Goal: Task Accomplishment & Management: Manage account settings

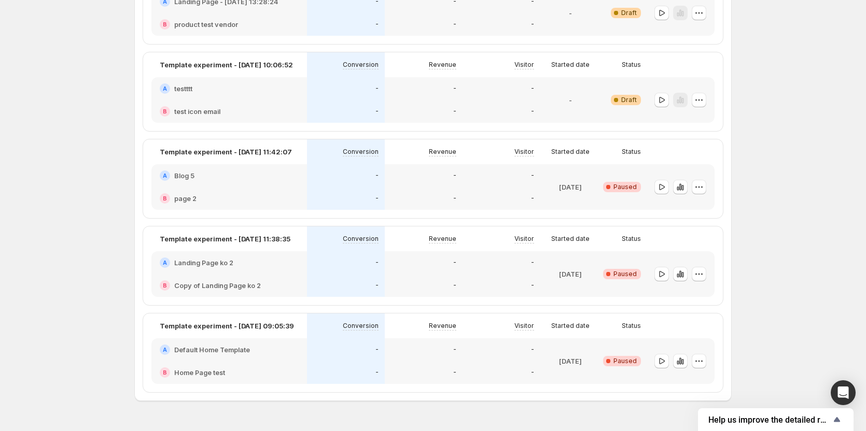
scroll to position [364, 0]
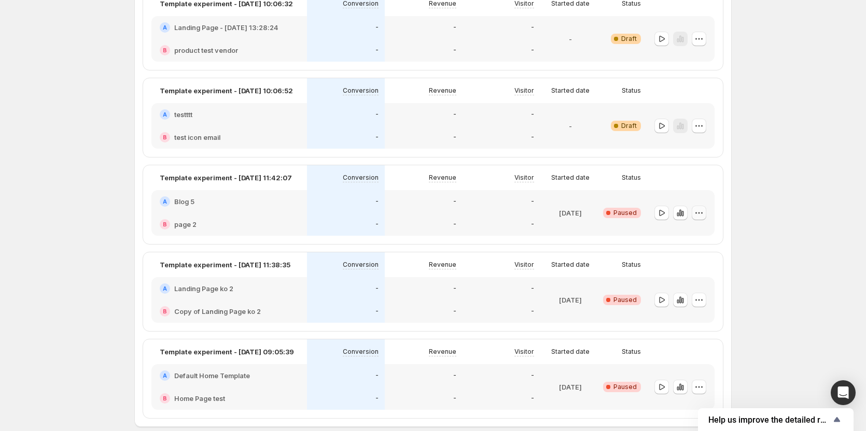
click at [702, 210] on icon "button" at bounding box center [699, 213] width 10 height 10
click at [692, 230] on span "Edit" at bounding box center [709, 234] width 75 height 10
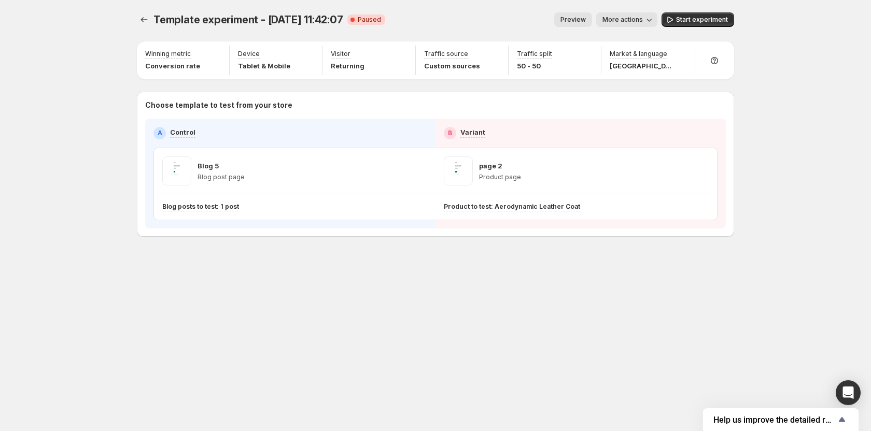
click at [569, 18] on span "Preview" at bounding box center [572, 20] width 25 height 8
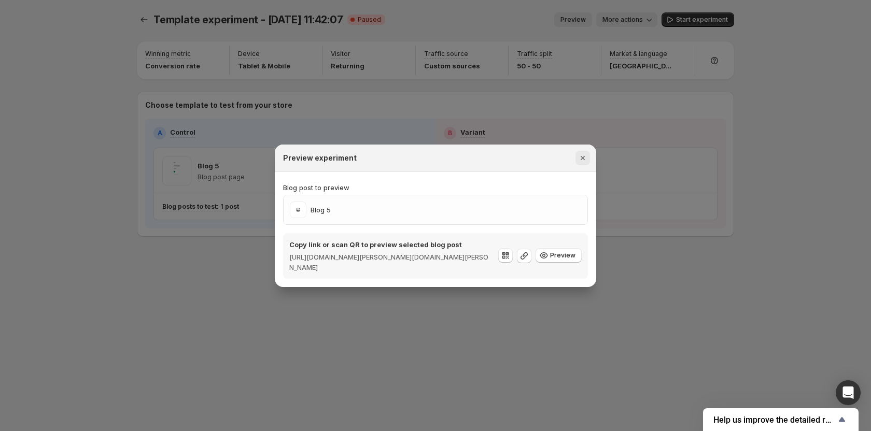
click at [583, 160] on icon "Close" at bounding box center [583, 158] width 10 height 10
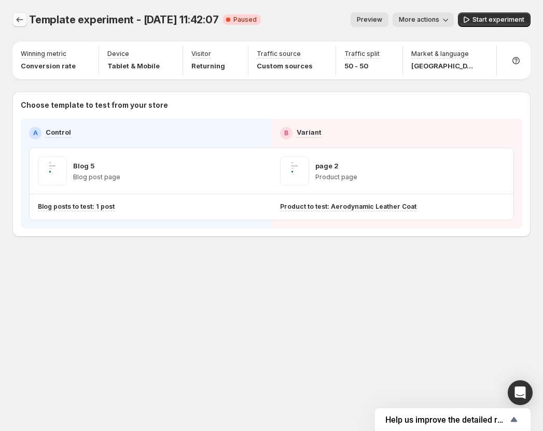
click at [21, 18] on icon "Experiments" at bounding box center [20, 20] width 10 height 10
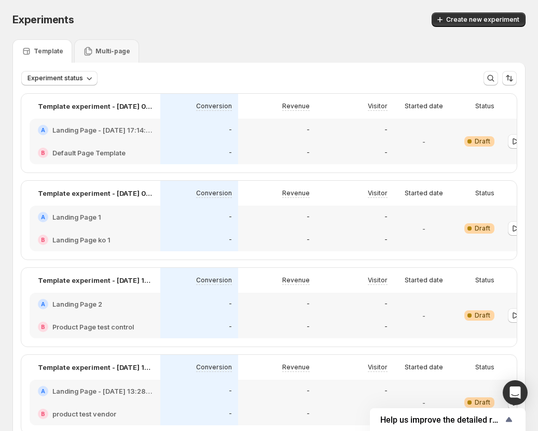
scroll to position [0, 54]
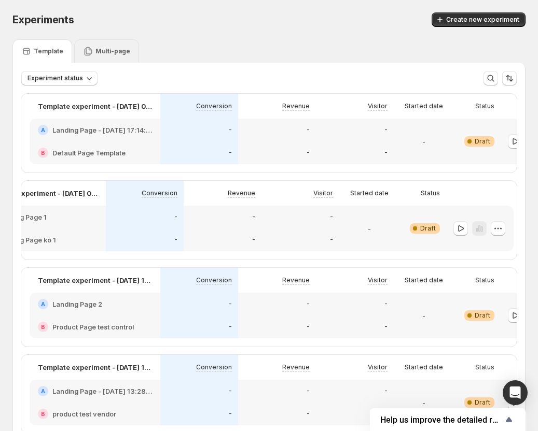
click at [118, 54] on p "Multi-page" at bounding box center [112, 51] width 35 height 8
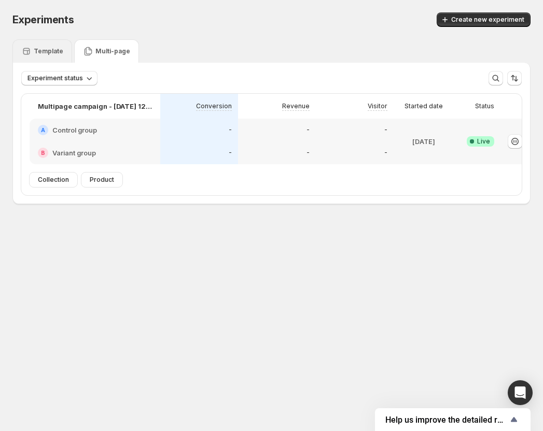
click at [47, 52] on p "Template" at bounding box center [49, 51] width 30 height 8
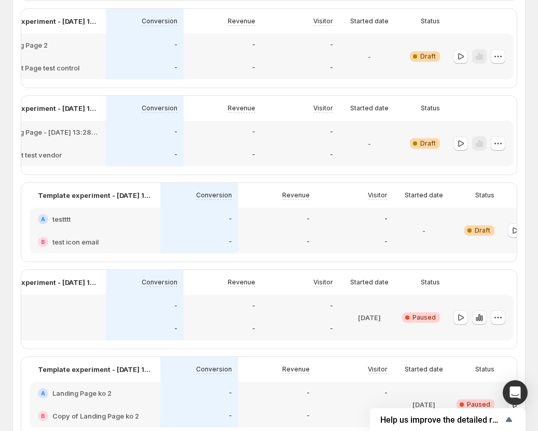
click at [478, 321] on icon "button" at bounding box center [479, 317] width 2 height 7
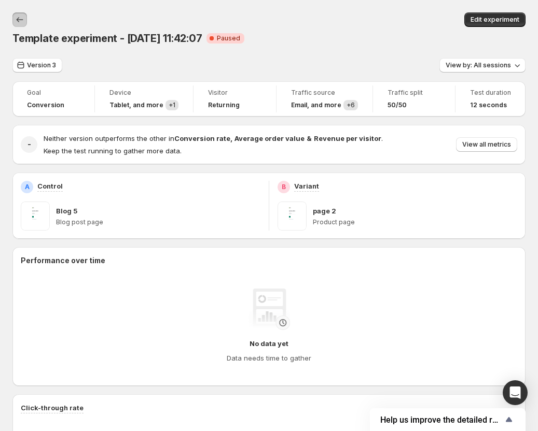
click at [17, 23] on icon "Back" at bounding box center [20, 20] width 10 height 10
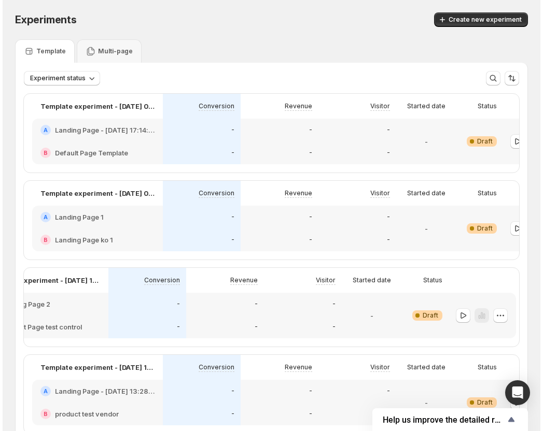
scroll to position [0, 54]
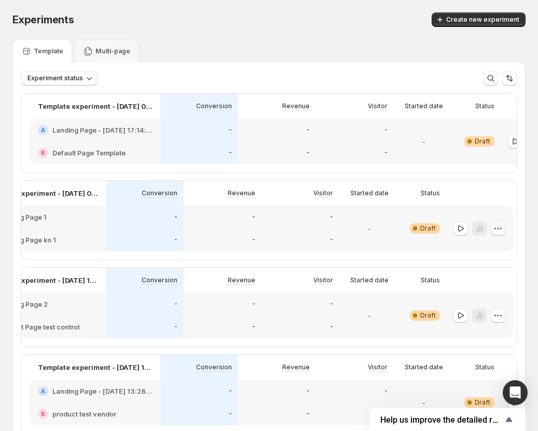
click at [500, 232] on icon "button" at bounding box center [498, 228] width 10 height 10
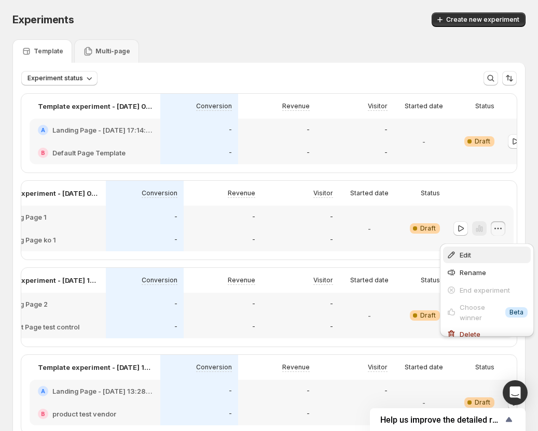
click at [485, 250] on span "Edit" at bounding box center [493, 255] width 68 height 10
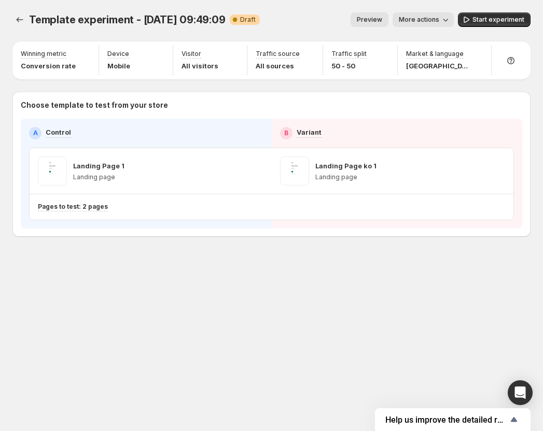
click at [373, 23] on span "Preview" at bounding box center [369, 20] width 25 height 8
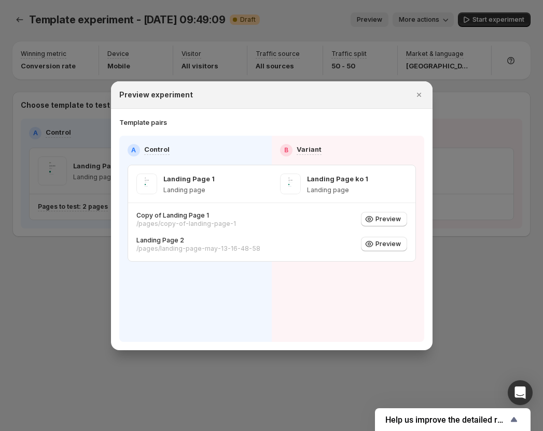
click at [331, 23] on div at bounding box center [271, 215] width 543 height 431
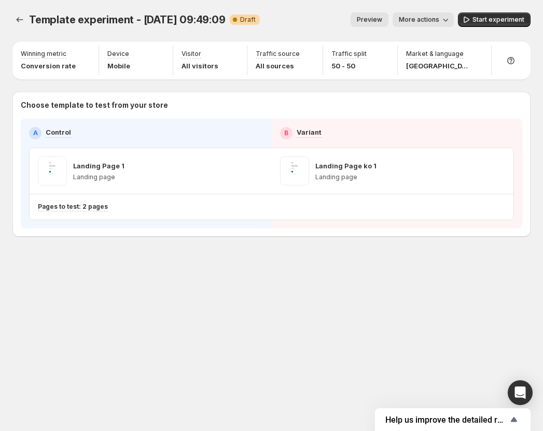
click at [385, 24] on button "Preview" at bounding box center [369, 19] width 38 height 15
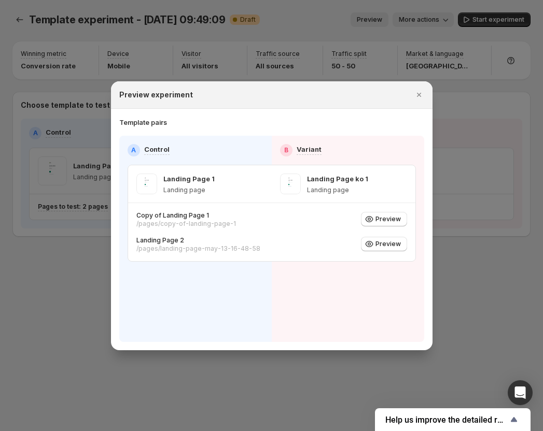
drag, startPoint x: 327, startPoint y: 15, endPoint x: 315, endPoint y: 6, distance: 14.4
click at [327, 15] on div at bounding box center [271, 215] width 543 height 431
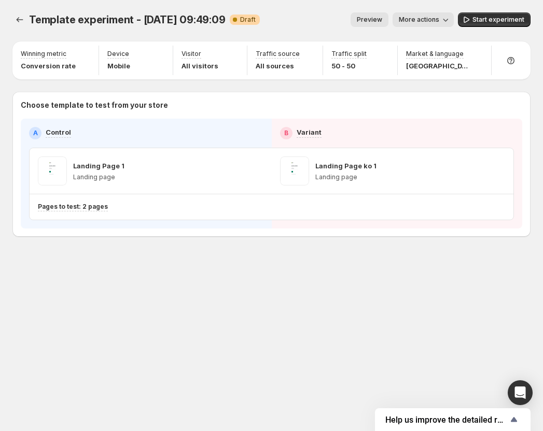
click at [430, 328] on div "Template experiment - Oct 2, 09:49:09. This page is ready Template experiment -…" at bounding box center [271, 215] width 543 height 431
click at [379, 12] on div "Template experiment - Oct 2, 09:49:09. This page is ready Template experiment -…" at bounding box center [271, 19] width 518 height 39
click at [378, 20] on span "Preview" at bounding box center [369, 20] width 25 height 8
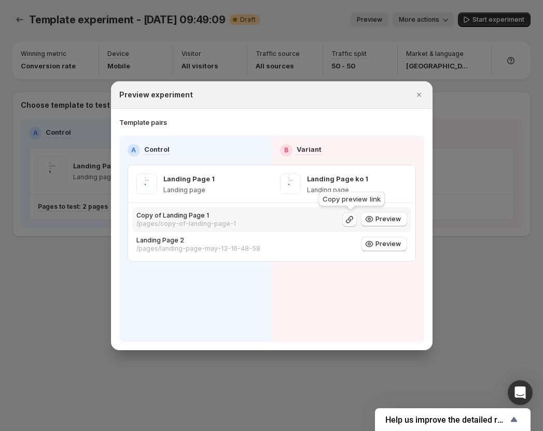
click at [350, 220] on icon ":r1u:" at bounding box center [349, 220] width 10 height 10
click at [381, 221] on span "Preview" at bounding box center [387, 219] width 25 height 8
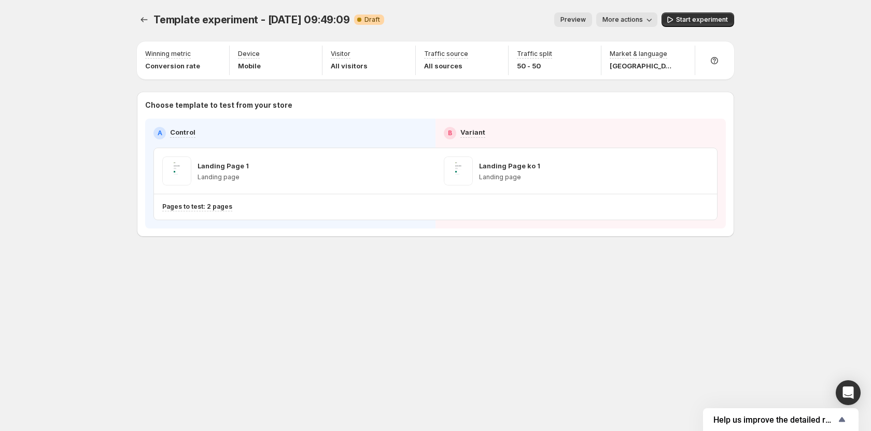
click at [542, 24] on button "Preview" at bounding box center [573, 19] width 38 height 15
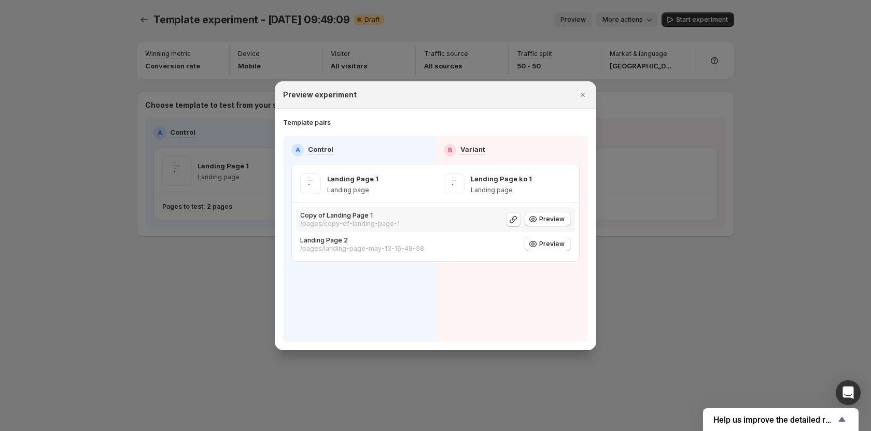
click at [542, 212] on div "Copy of Landing Page 1 /pages/copy-of-landing-page-1 Preview" at bounding box center [435, 220] width 271 height 17
click at [542, 219] on span "Preview" at bounding box center [551, 219] width 25 height 8
click at [542, 95] on icon "Close" at bounding box center [583, 95] width 10 height 10
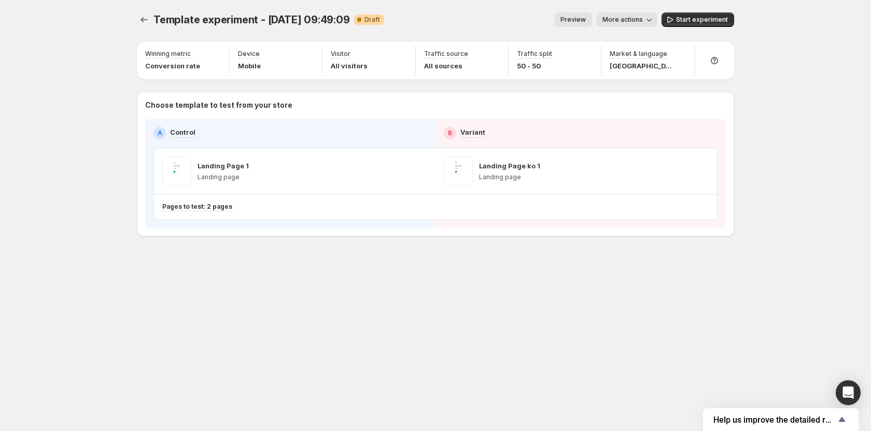
click at [542, 21] on span "More actions" at bounding box center [622, 20] width 40 height 8
click at [542, 79] on span "Copy live page link" at bounding box center [651, 77] width 62 height 8
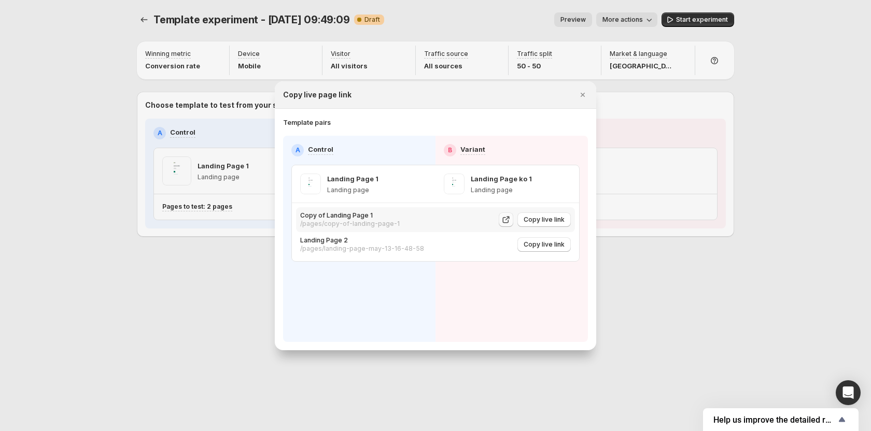
click at [509, 221] on icon ":r2t:" at bounding box center [506, 220] width 6 height 6
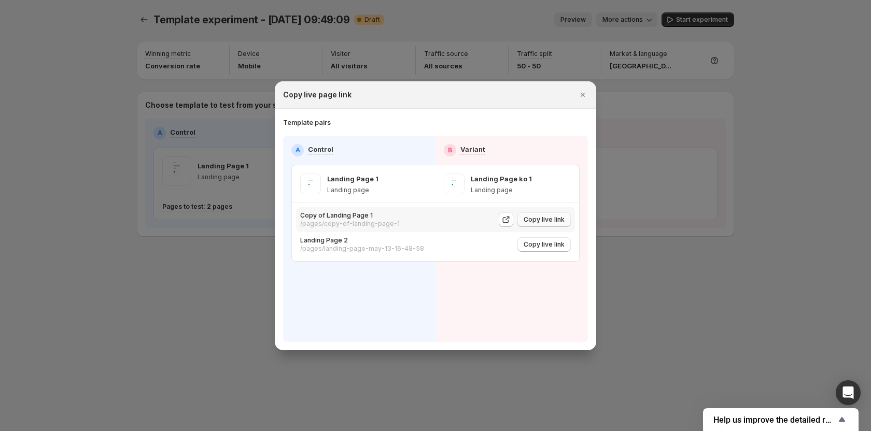
click at [529, 220] on span "Copy live link" at bounding box center [544, 220] width 41 height 8
drag, startPoint x: 500, startPoint y: 253, endPoint x: 505, endPoint y: 244, distance: 10.0
click at [505, 244] on icon ":r2t:" at bounding box center [506, 245] width 10 height 10
click at [538, 246] on span "Copy live link" at bounding box center [544, 245] width 41 height 8
click at [542, 98] on icon "Close" at bounding box center [583, 95] width 10 height 10
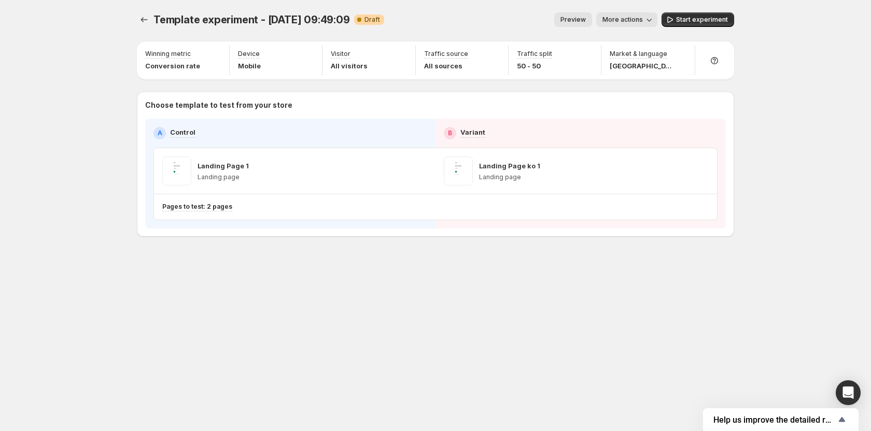
click at [542, 22] on span "More actions" at bounding box center [622, 20] width 40 height 8
click at [542, 22] on span "Preview" at bounding box center [572, 20] width 25 height 8
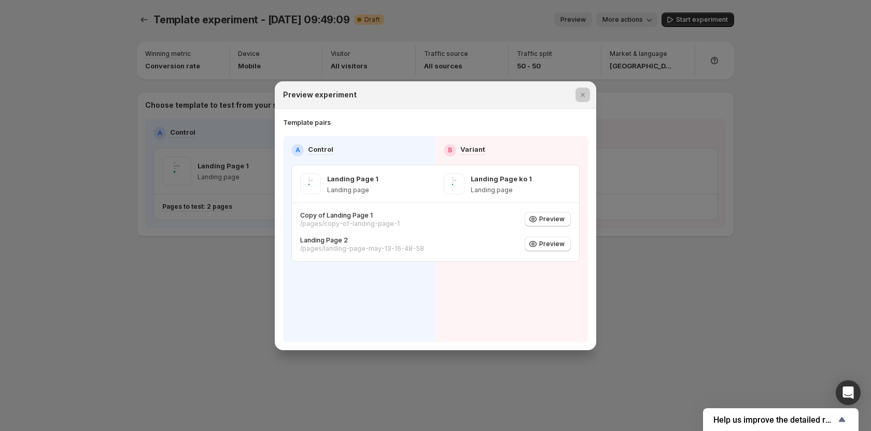
click at [511, 16] on div at bounding box center [435, 215] width 871 height 431
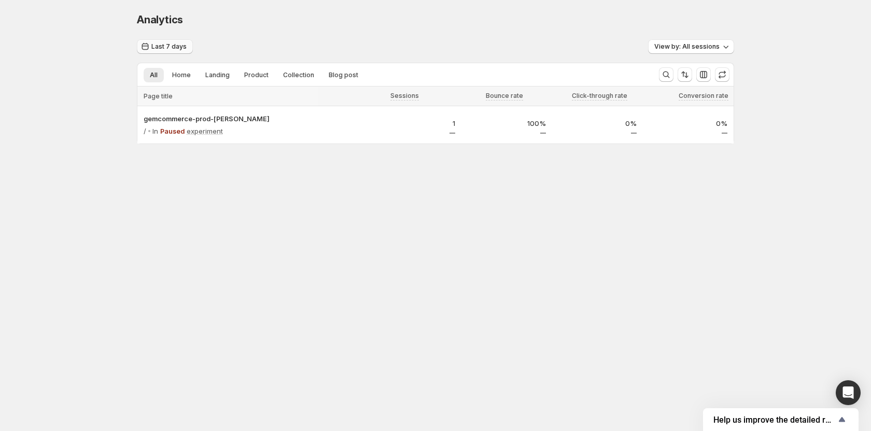
click at [174, 49] on span "Last 7 days" at bounding box center [168, 47] width 35 height 8
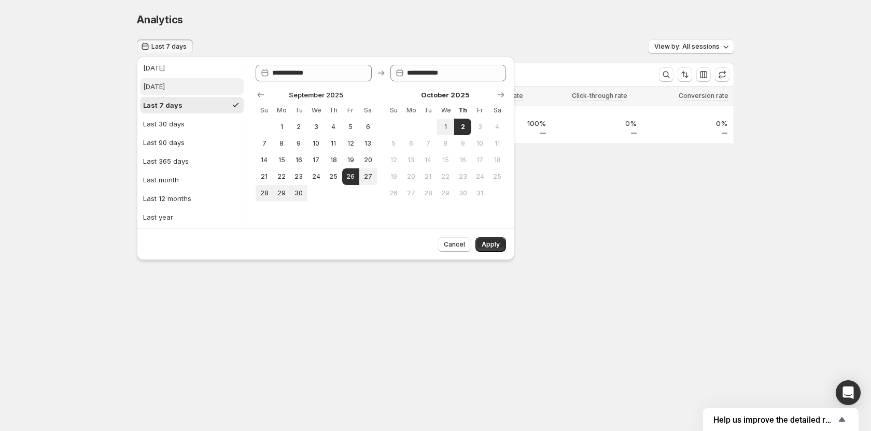
drag, startPoint x: 167, startPoint y: 70, endPoint x: 230, endPoint y: 85, distance: 64.5
click at [167, 70] on button "Today" at bounding box center [192, 68] width 104 height 17
type input "**********"
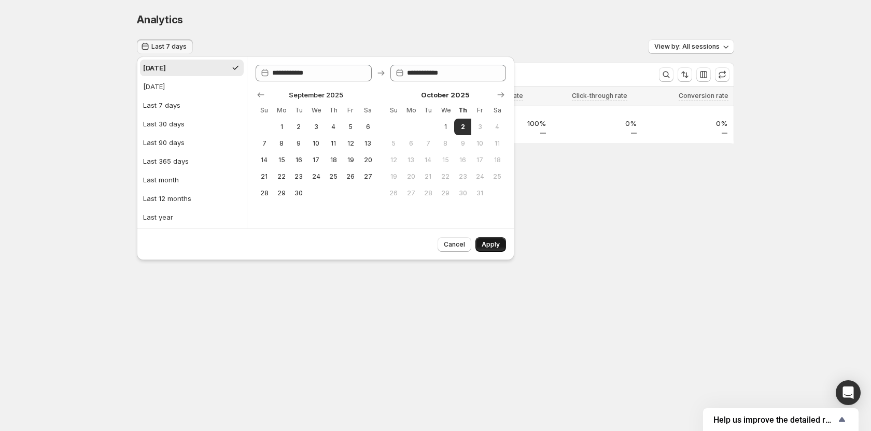
click at [493, 249] on button "Apply" at bounding box center [490, 244] width 31 height 15
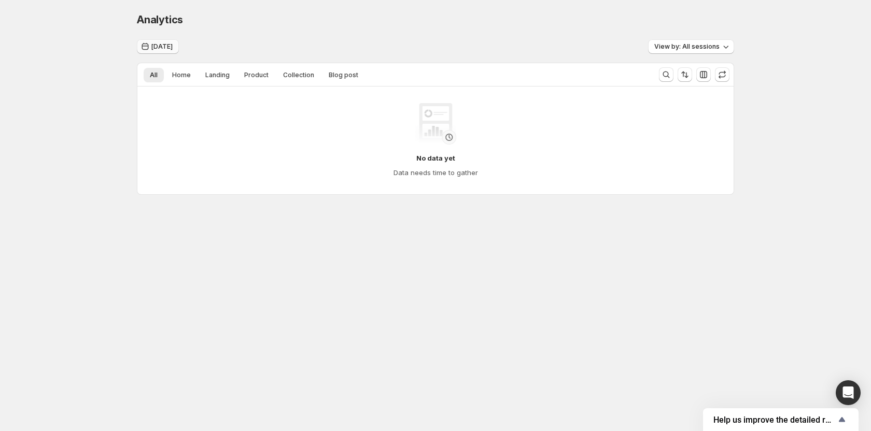
click at [168, 46] on span "Today" at bounding box center [161, 47] width 21 height 8
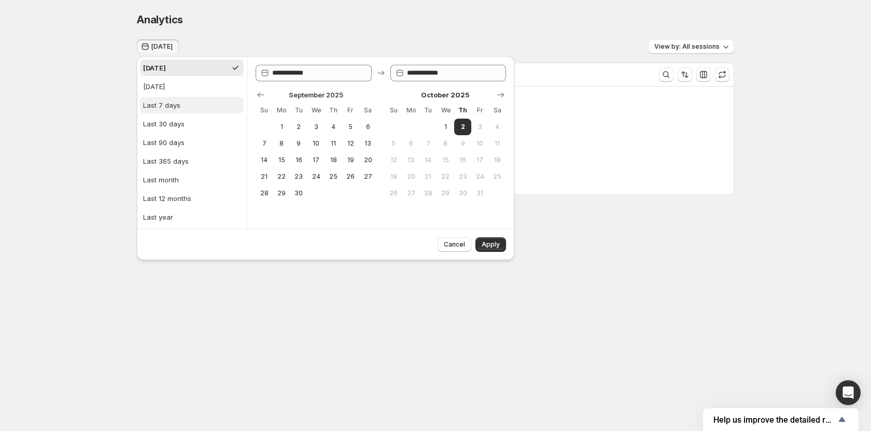
click at [173, 105] on div "Last 7 days" at bounding box center [161, 105] width 37 height 10
type input "**********"
click at [486, 246] on span "Apply" at bounding box center [491, 245] width 18 height 8
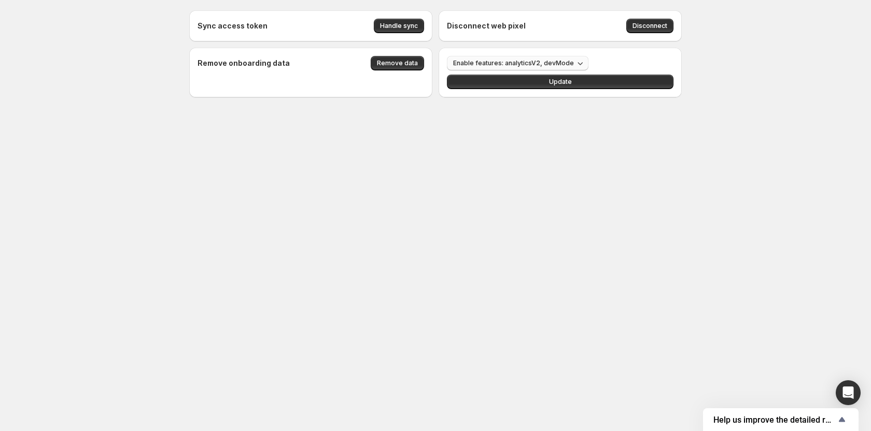
click at [542, 64] on span "Enable features: analyticsV2, devMode" at bounding box center [513, 63] width 121 height 8
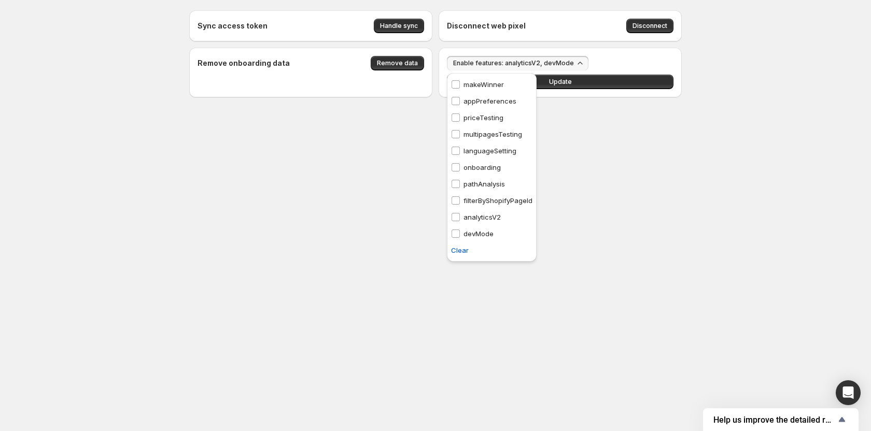
click at [542, 64] on span "Enable features: analyticsV2, devMode" at bounding box center [513, 63] width 121 height 8
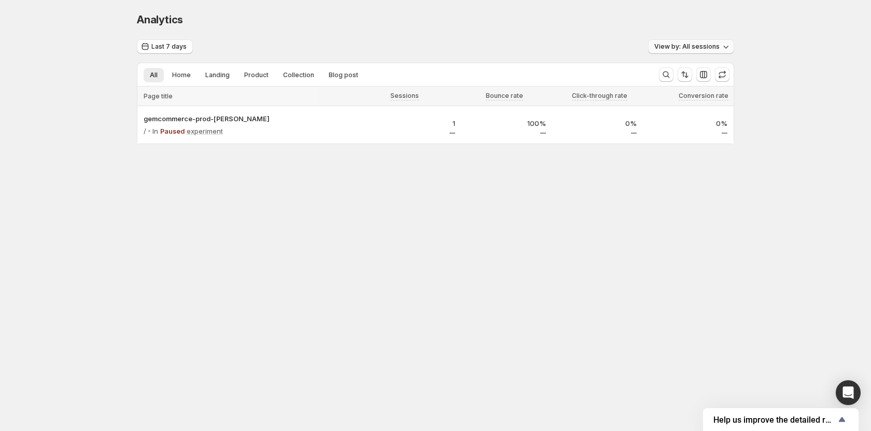
click at [542, 50] on span "View by: All sessions" at bounding box center [686, 47] width 65 height 8
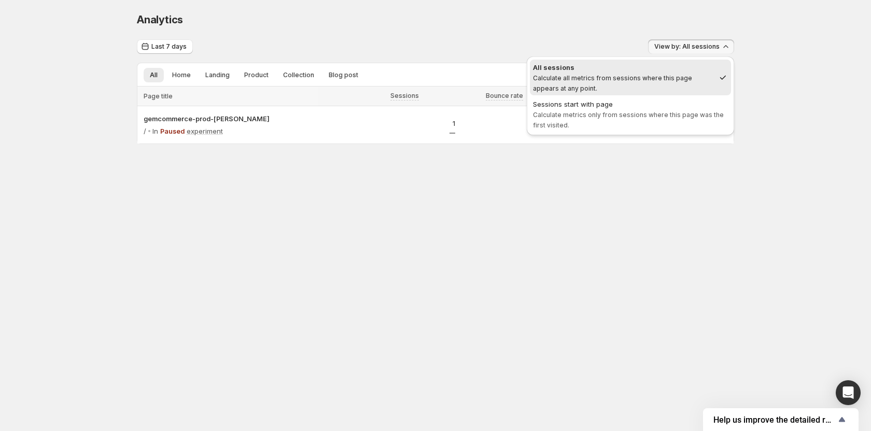
click at [460, 31] on div "Analytics. This page is ready Analytics" at bounding box center [435, 19] width 597 height 39
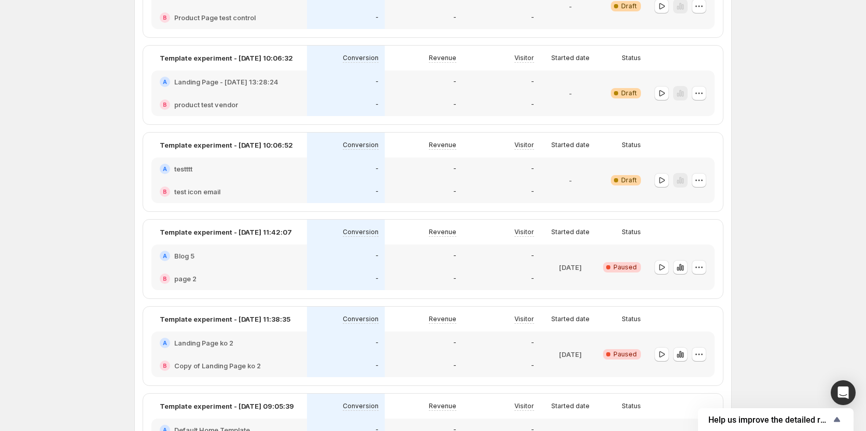
scroll to position [311, 0]
drag, startPoint x: 682, startPoint y: 269, endPoint x: 592, endPoint y: 257, distance: 91.0
click at [542, 269] on icon "button" at bounding box center [680, 265] width 2 height 7
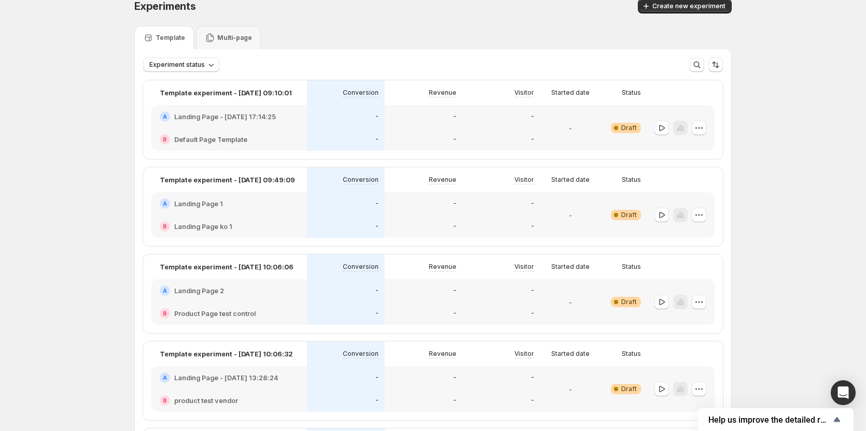
scroll to position [0, 0]
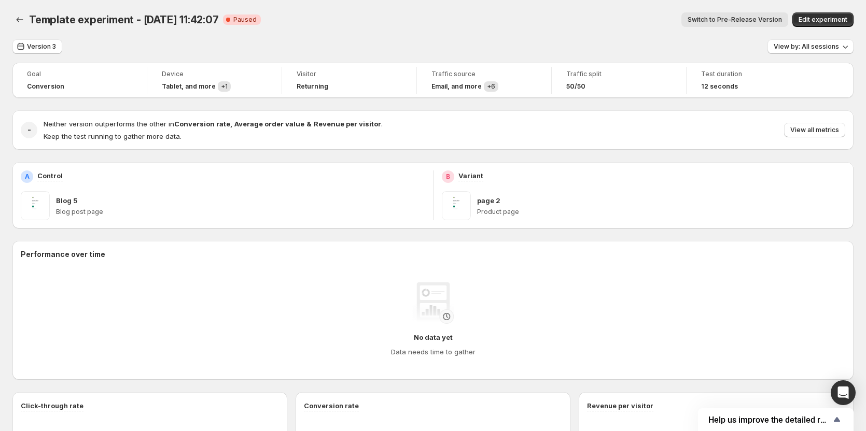
click at [542, 23] on span "Switch to Pre-Release Version" at bounding box center [734, 20] width 94 height 8
click at [542, 19] on span "Switch to Release Version" at bounding box center [741, 20] width 80 height 8
click at [542, 49] on span "View by: All sessions" at bounding box center [806, 47] width 65 height 8
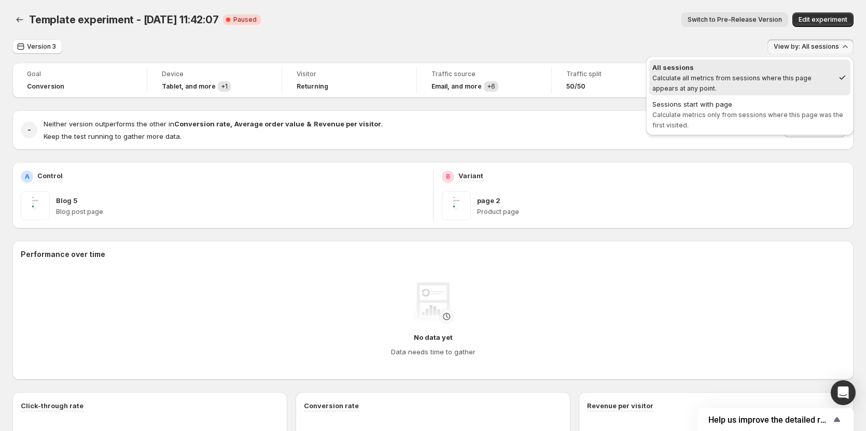
click at [542, 36] on div "Template experiment - Aug 1, 11:42:07. This page is ready Template experiment -…" at bounding box center [432, 19] width 841 height 39
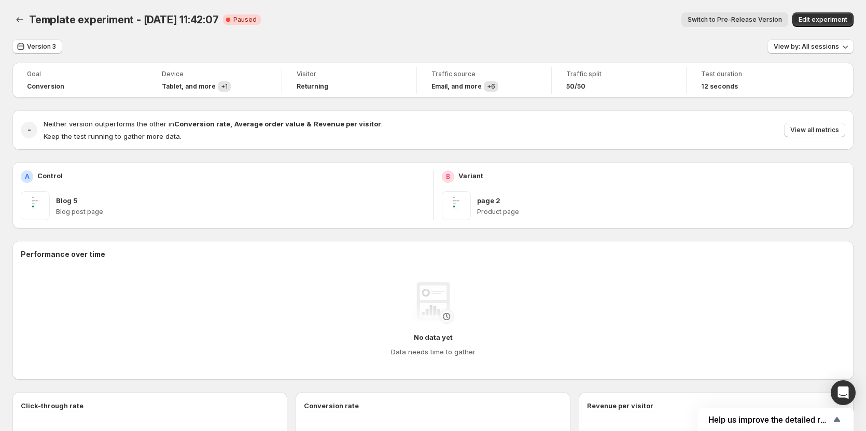
click at [542, 32] on div "Template experiment - Aug 1, 11:42:07. This page is ready Template experiment -…" at bounding box center [432, 19] width 841 height 39
